Goal: Information Seeking & Learning: Learn about a topic

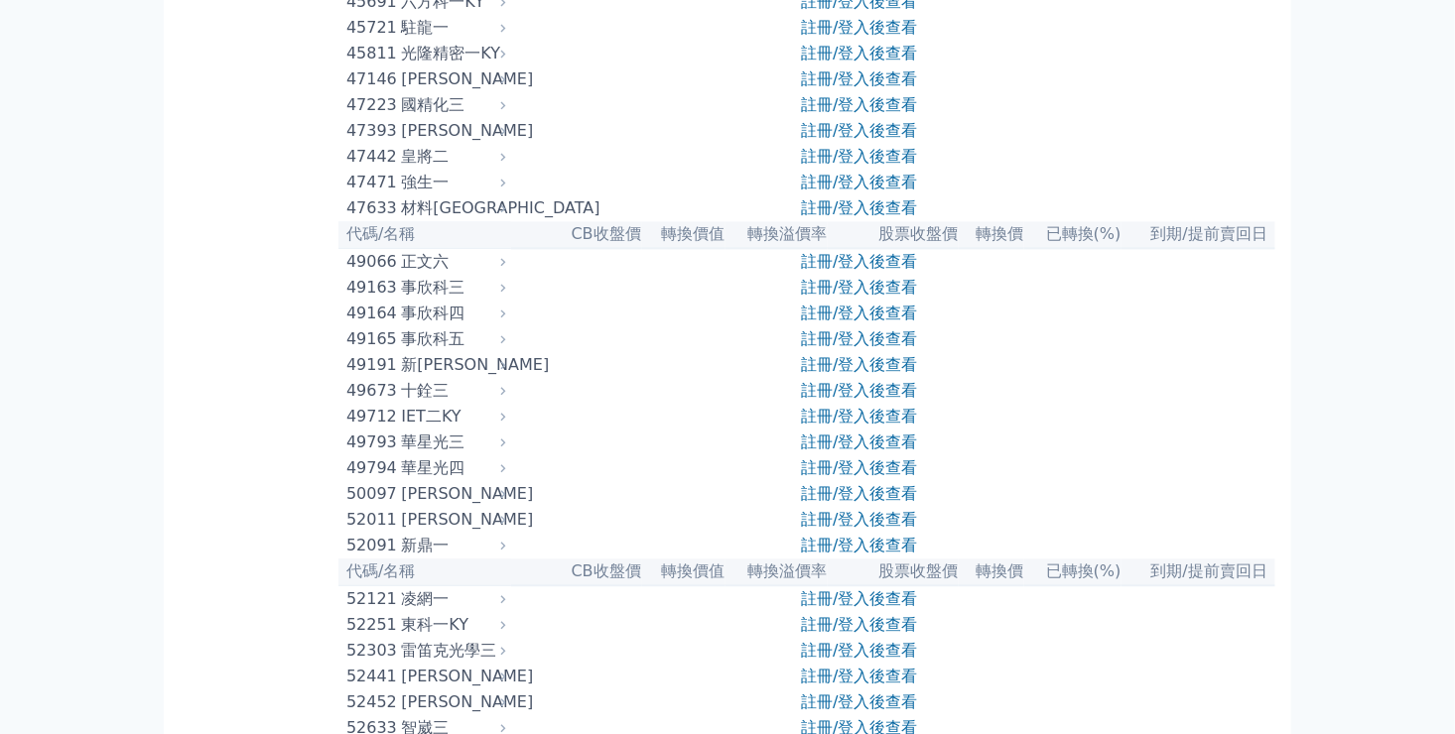
scroll to position [5720, 0]
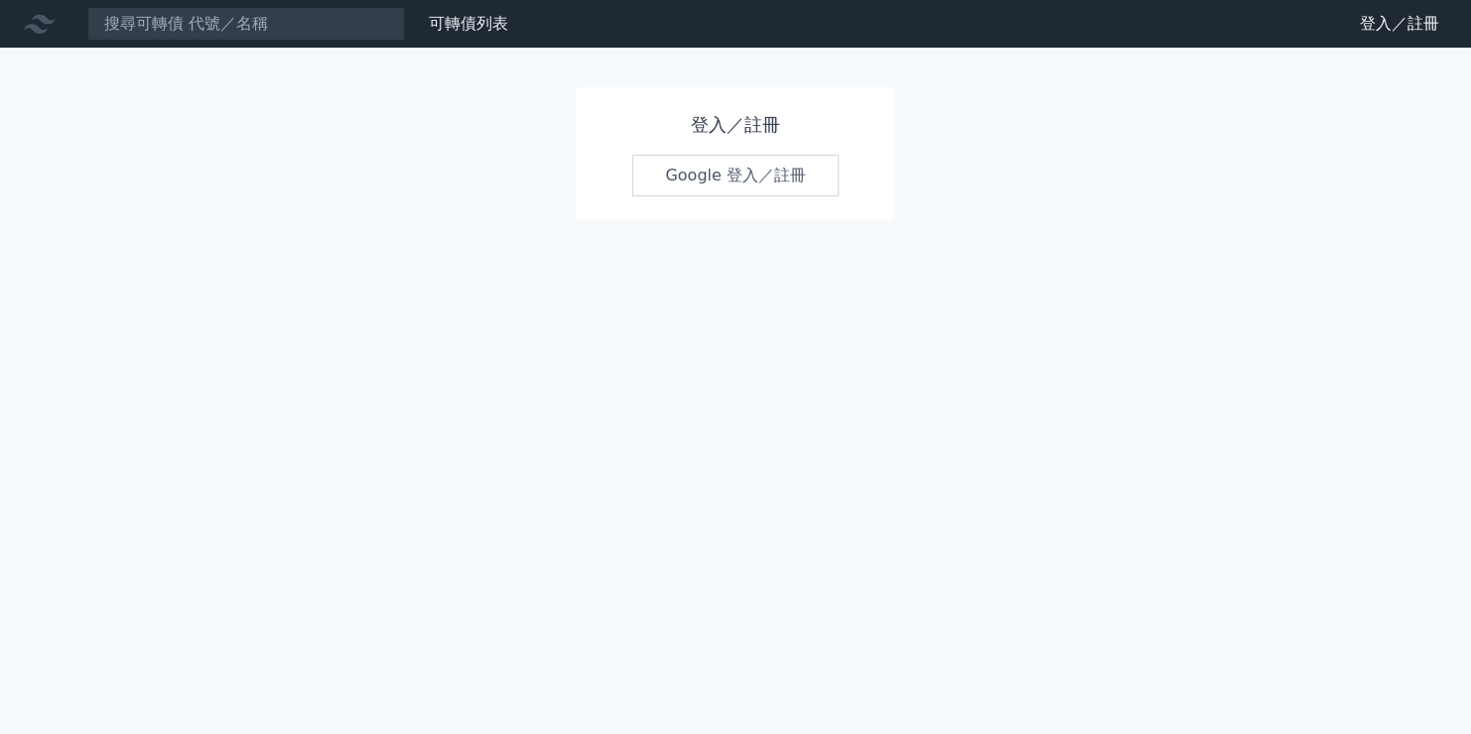
click at [751, 178] on link "Google 登入／註冊" at bounding box center [735, 176] width 206 height 42
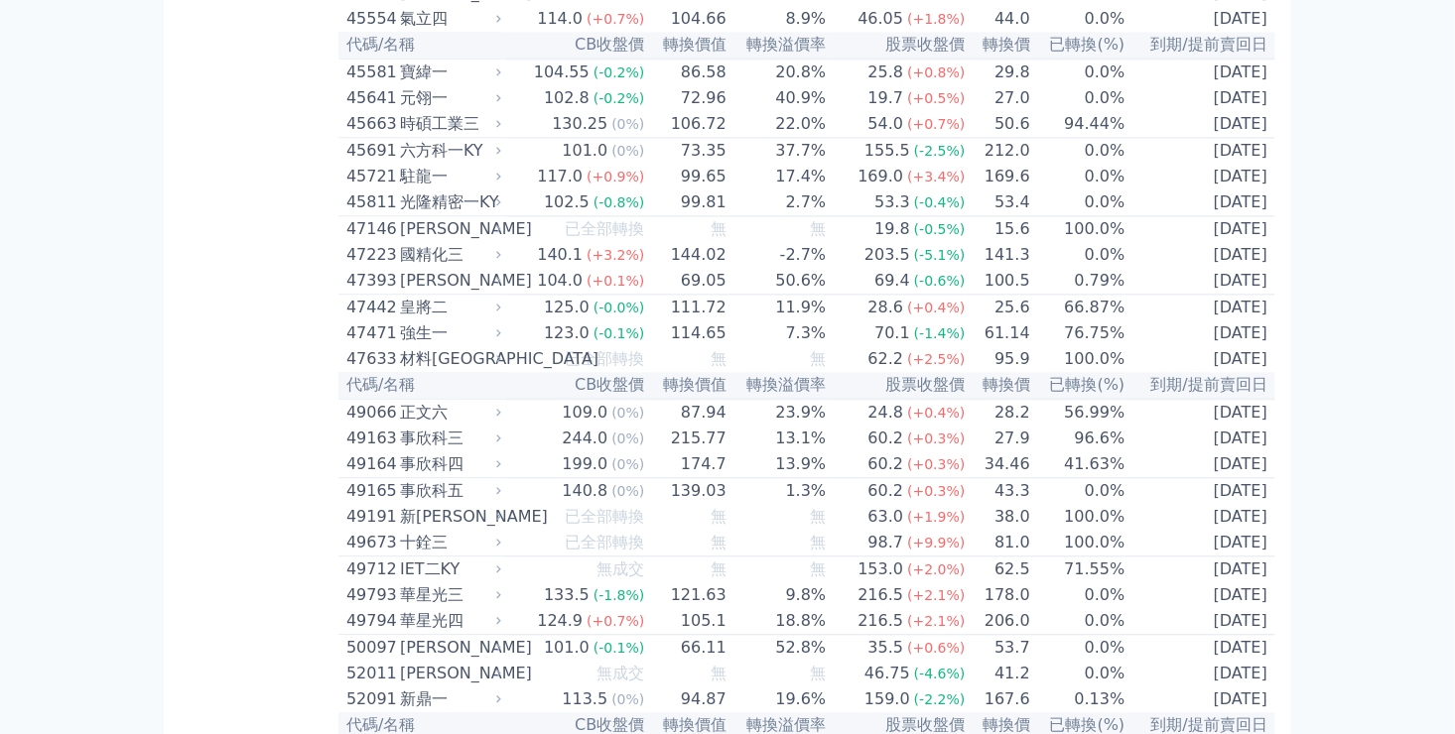
scroll to position [5879, 0]
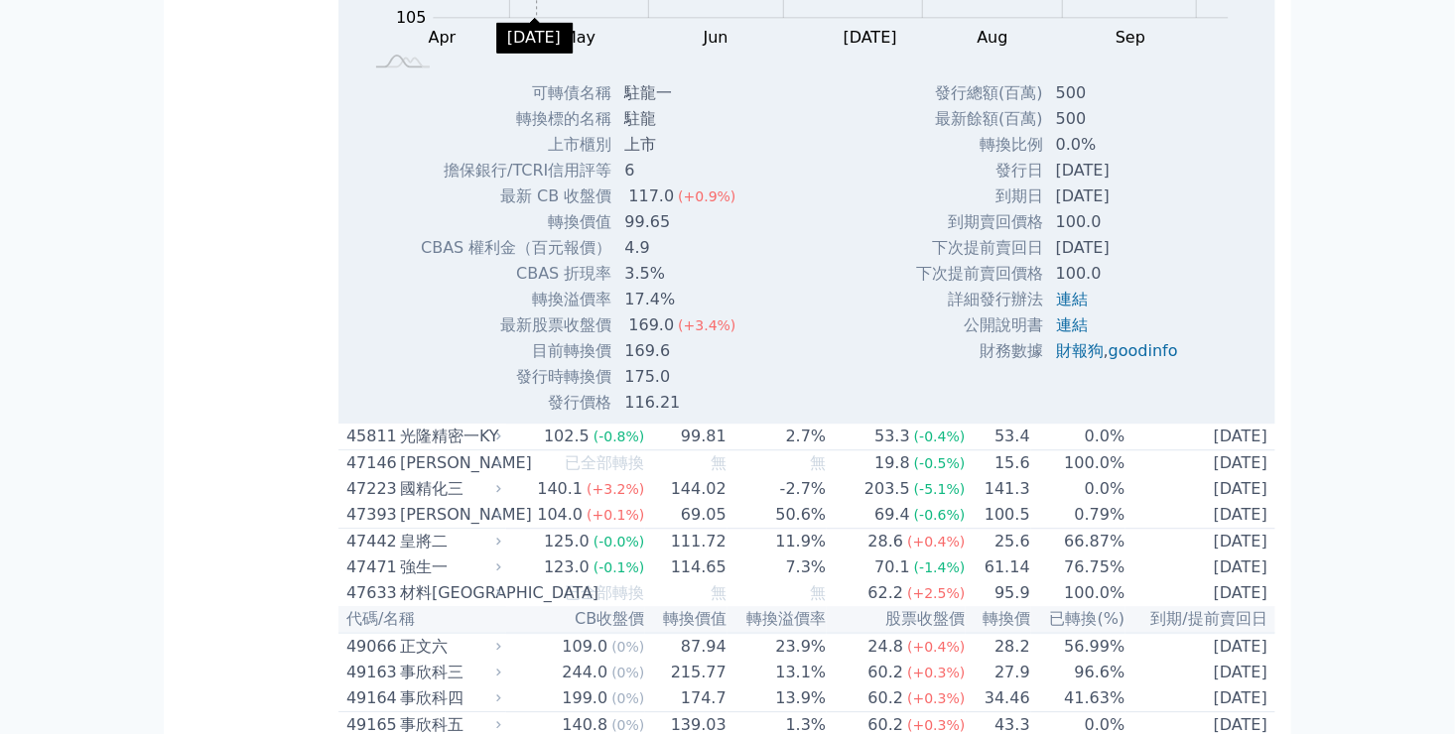
scroll to position [6177, 0]
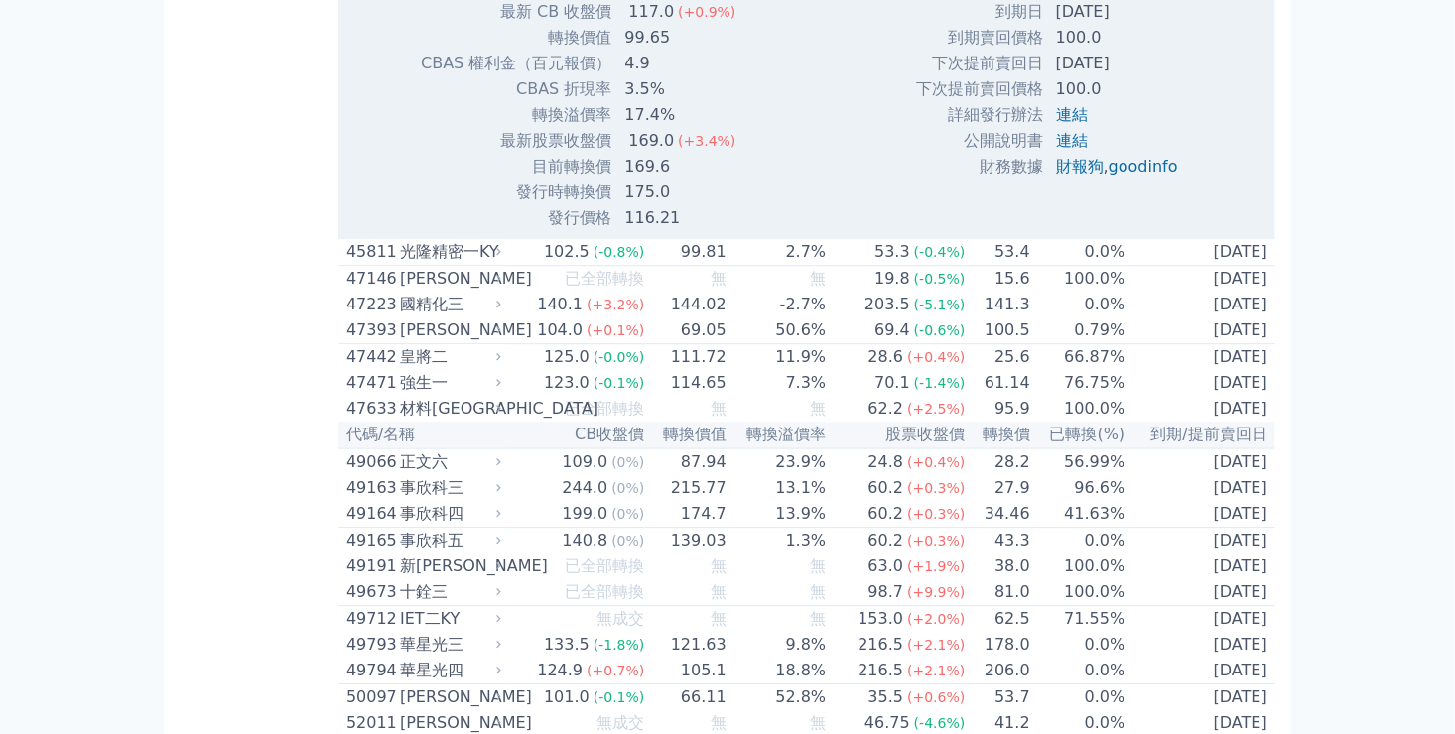
drag, startPoint x: 352, startPoint y: 290, endPoint x: 393, endPoint y: 492, distance: 206.5
